Goal: Manage account settings

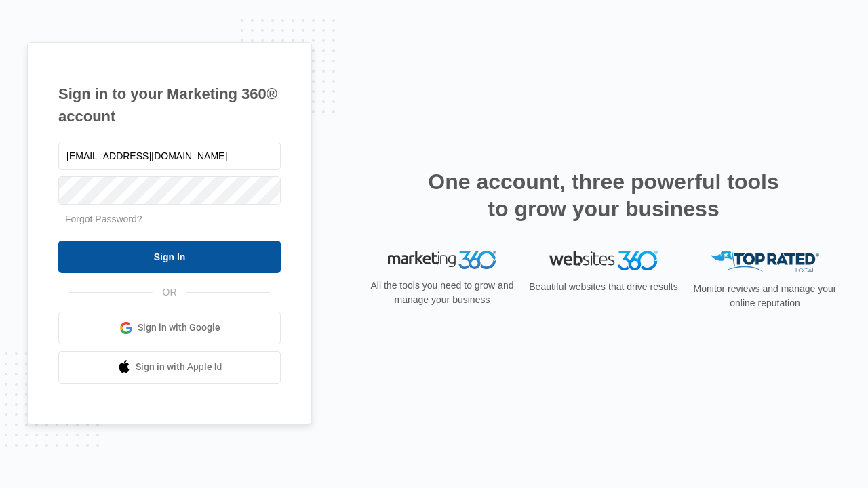
click at [169, 256] on input "Sign In" at bounding box center [169, 257] width 222 height 33
